Goal: Check status: Check status

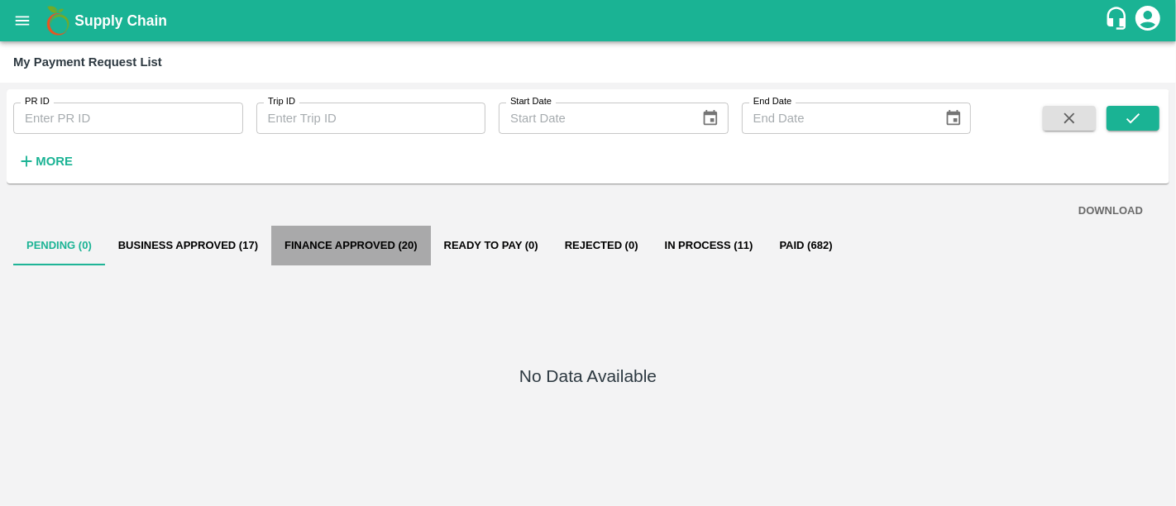
click at [315, 251] on button "Finance Approved (20)" at bounding box center [351, 246] width 160 height 40
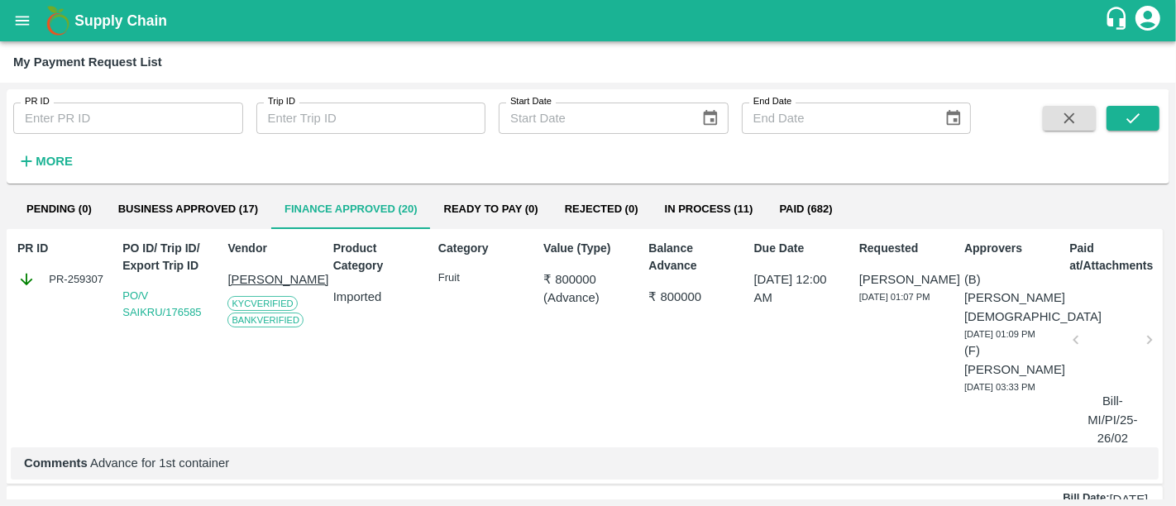
scroll to position [28, 0]
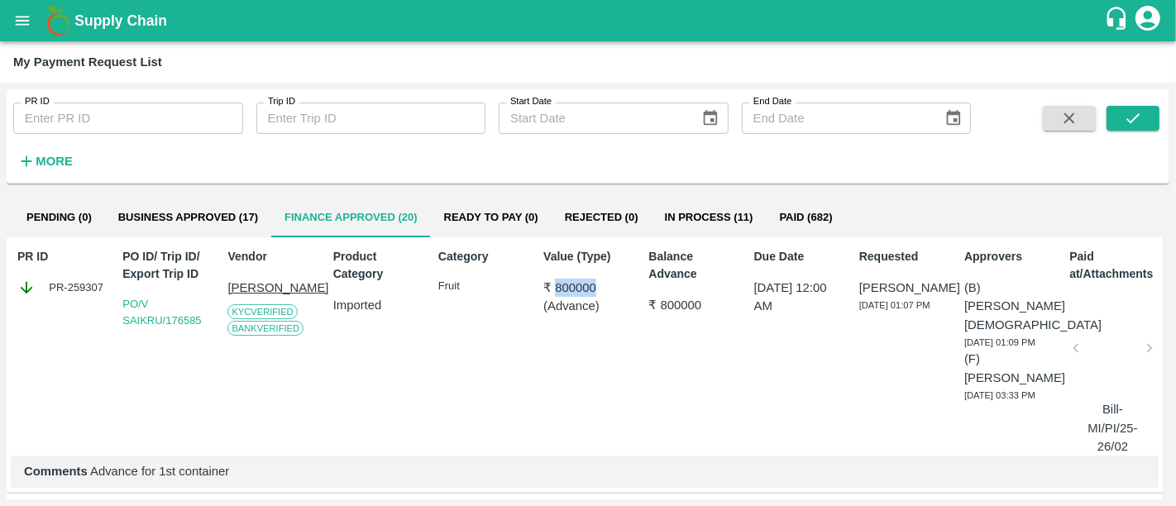
drag, startPoint x: 555, startPoint y: 291, endPoint x: 594, endPoint y: 289, distance: 38.9
click at [594, 289] on p "₹ 800000" at bounding box center [587, 288] width 89 height 18
click at [574, 384] on div "Value (Type) ₹ 800000 ( Advance )" at bounding box center [585, 348] width 96 height 214
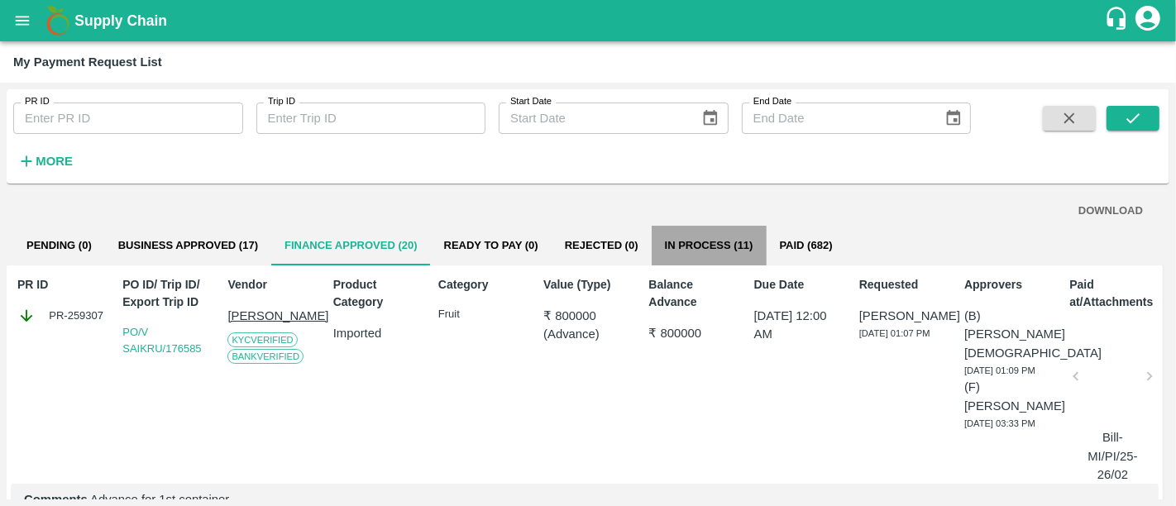
click at [680, 262] on button "In Process (11)" at bounding box center [709, 246] width 115 height 40
